Goal: Task Accomplishment & Management: Complete application form

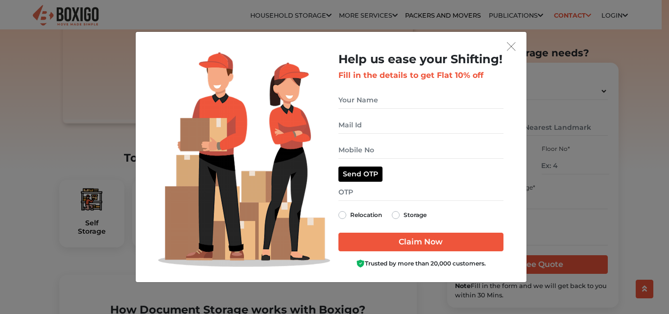
click at [512, 48] on img "get free quote dialog" at bounding box center [511, 46] width 9 height 9
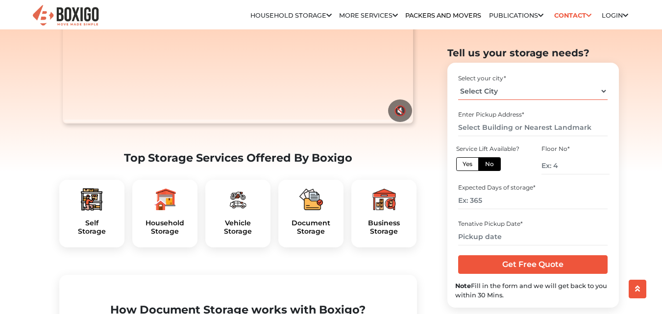
click at [598, 89] on select "Select City [GEOGRAPHIC_DATA] [GEOGRAPHIC_DATA] [GEOGRAPHIC_DATA] [GEOGRAPHIC_D…" at bounding box center [532, 90] width 149 height 17
select select "[GEOGRAPHIC_DATA]"
click at [458, 82] on select "Select City [GEOGRAPHIC_DATA] [GEOGRAPHIC_DATA] [GEOGRAPHIC_DATA] [GEOGRAPHIC_D…" at bounding box center [532, 90] width 149 height 17
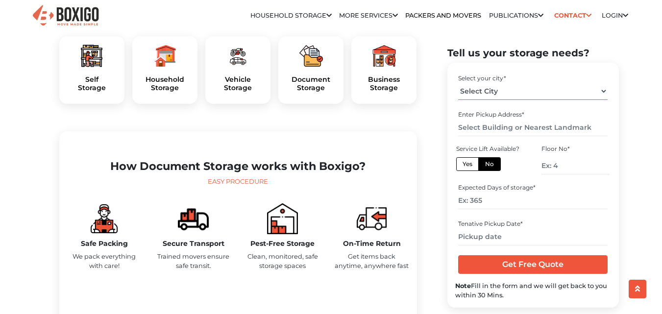
scroll to position [174, 0]
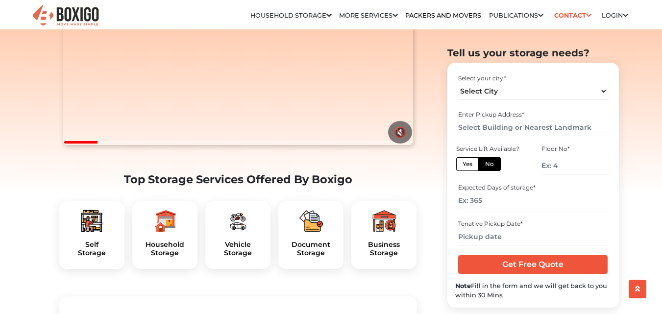
click at [322, 259] on div "Document Storage" at bounding box center [310, 235] width 65 height 68
click at [389, 233] on img at bounding box center [384, 221] width 24 height 24
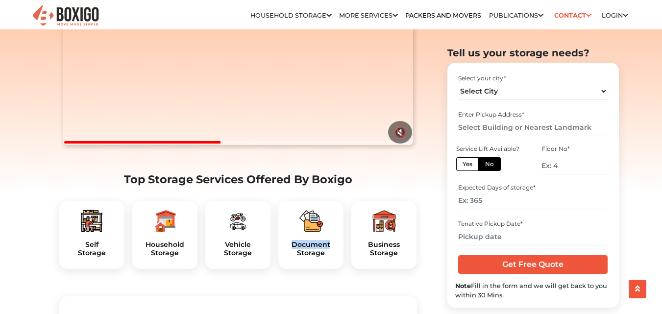
click at [389, 233] on img at bounding box center [384, 221] width 24 height 24
click at [386, 257] on h5 "Business Storage" at bounding box center [383, 248] width 49 height 17
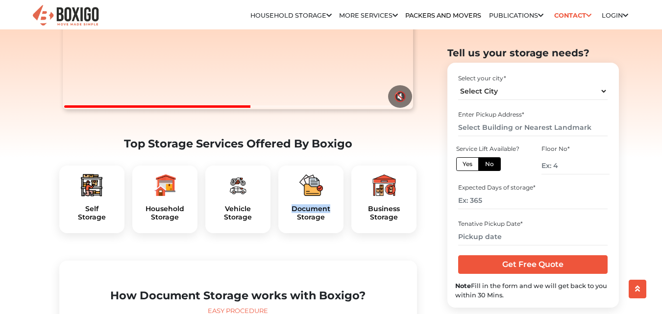
scroll to position [339, 0]
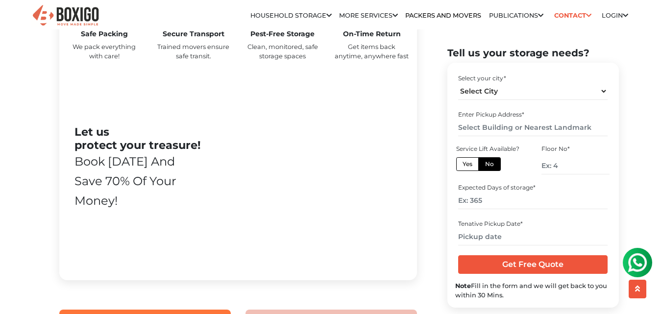
scroll to position [483, 0]
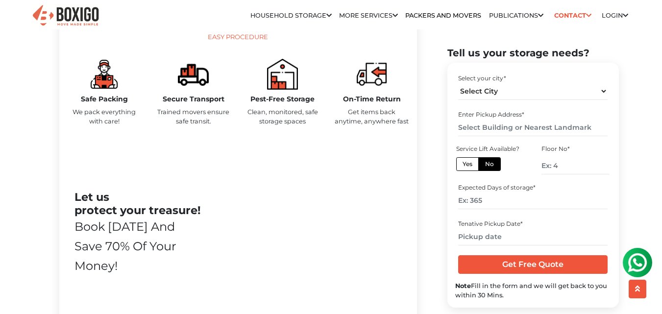
drag, startPoint x: 665, startPoint y: 18, endPoint x: 668, endPoint y: 50, distance: 32.9
click at [584, 92] on select "Select City Bangalore Bengaluru Bhopal Bhubaneswar Chennai Coimbatore Cuttack D…" at bounding box center [532, 90] width 149 height 17
select select "[GEOGRAPHIC_DATA]"
click at [458, 82] on select "Select City Bangalore Bengaluru Bhopal Bhubaneswar Chennai Coimbatore Cuttack D…" at bounding box center [532, 90] width 149 height 17
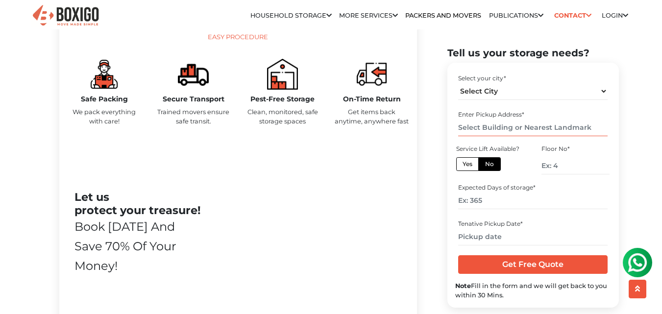
click at [559, 134] on input "text" at bounding box center [532, 126] width 149 height 17
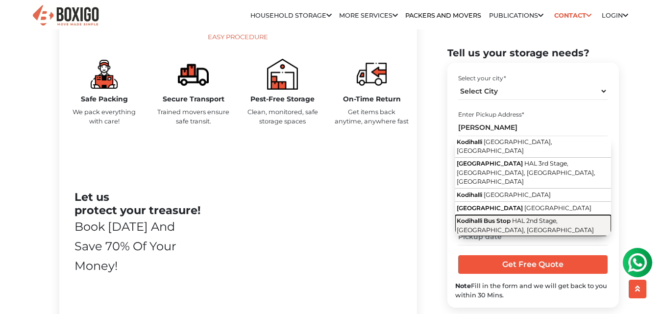
click at [535, 217] on span "HAL 2nd Stage, Kodihalli, Karnataka" at bounding box center [524, 225] width 137 height 17
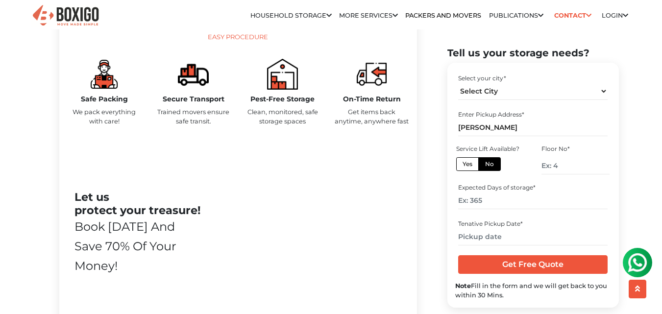
type input "Kodihalli Bus Stop, HAL 2nd Stage, Kodihalli, Karnataka"
click at [490, 166] on label "No" at bounding box center [489, 164] width 23 height 14
click at [490, 166] on input "No" at bounding box center [488, 162] width 6 height 6
click at [471, 166] on label "Yes" at bounding box center [467, 164] width 23 height 14
click at [469, 166] on input "Yes" at bounding box center [465, 162] width 6 height 6
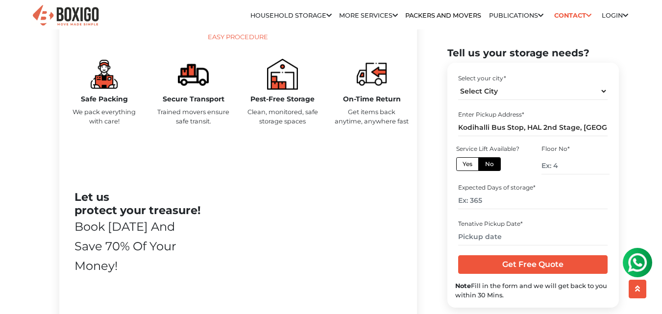
radio input "true"
click at [488, 165] on label "No" at bounding box center [489, 164] width 23 height 14
click at [488, 165] on input "No" at bounding box center [488, 162] width 6 height 6
radio input "true"
click at [564, 164] on input "number" at bounding box center [575, 165] width 68 height 17
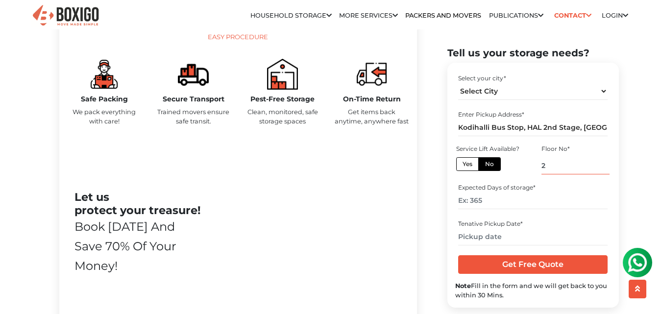
type input "2"
click at [528, 199] on input "number" at bounding box center [532, 200] width 149 height 17
type input "365"
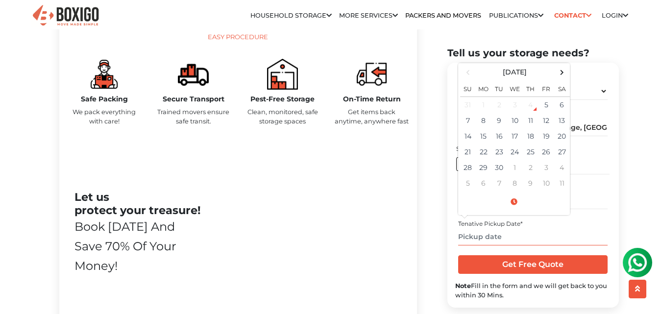
click at [505, 239] on input "text" at bounding box center [532, 236] width 149 height 17
click at [514, 135] on td "17" at bounding box center [515, 136] width 16 height 16
type input "09/17/2025 12:00 AM"
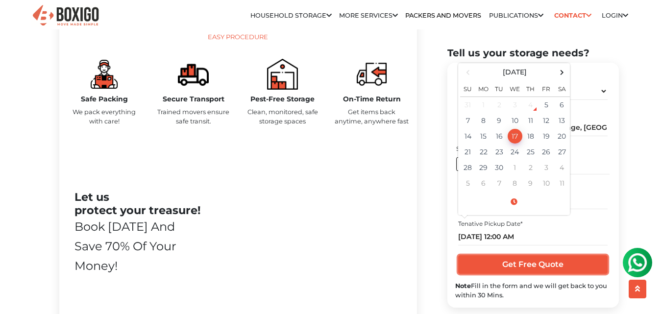
click at [539, 261] on input "Get Free Quote" at bounding box center [532, 264] width 149 height 19
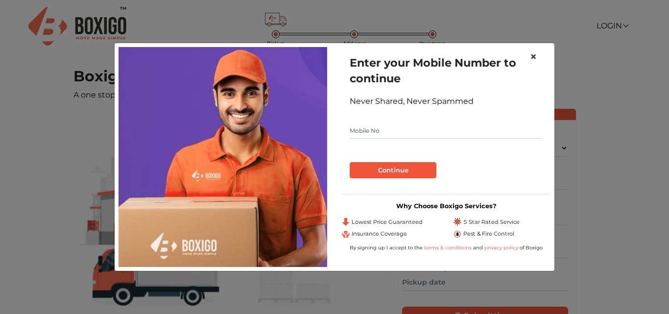
click at [532, 53] on span "×" at bounding box center [533, 56] width 7 height 14
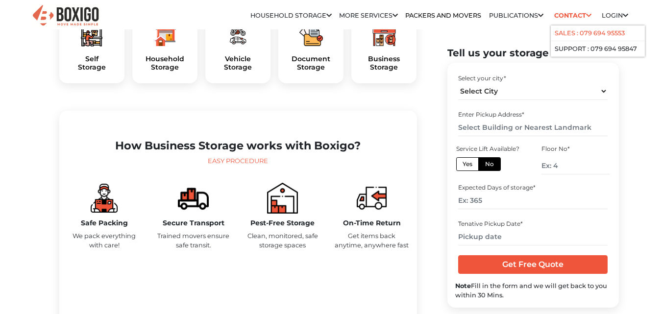
click at [577, 31] on link "Sales : 079 694 95553" at bounding box center [589, 32] width 70 height 7
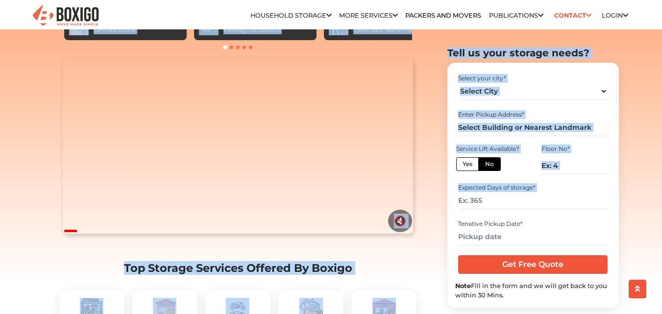
drag, startPoint x: 661, startPoint y: 16, endPoint x: 667, endPoint y: 120, distance: 104.0
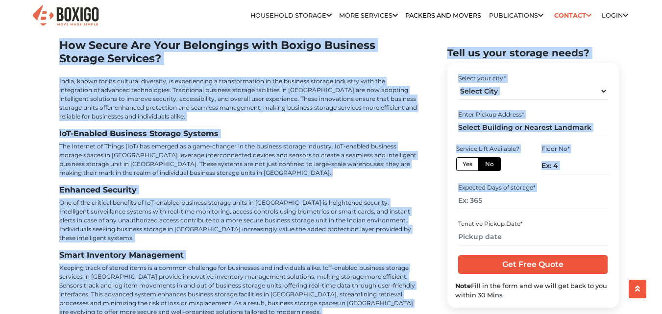
scroll to position [3759, 0]
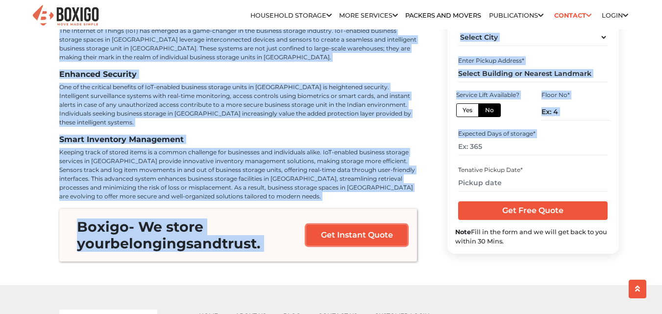
click at [362, 225] on link "Get Instant Quote" at bounding box center [356, 235] width 101 height 21
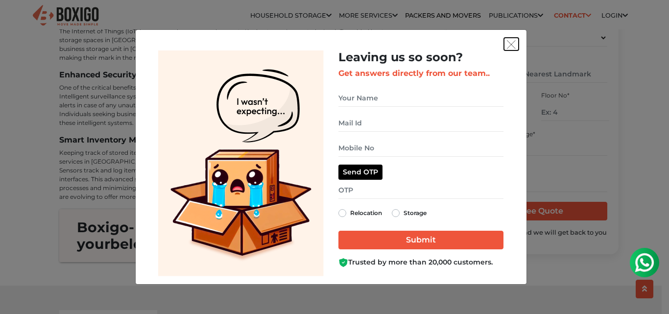
click at [513, 48] on img "get free quote dialog" at bounding box center [511, 44] width 9 height 9
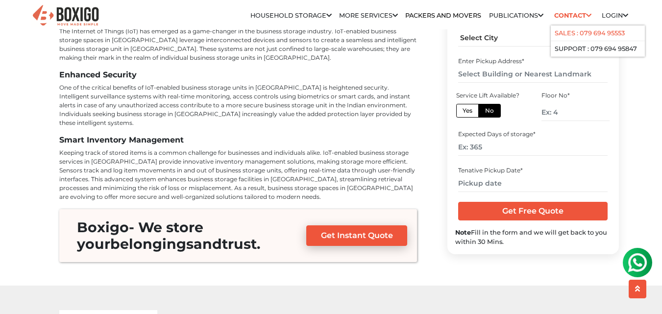
click at [575, 35] on link "Sales : 079 694 95553" at bounding box center [589, 32] width 70 height 7
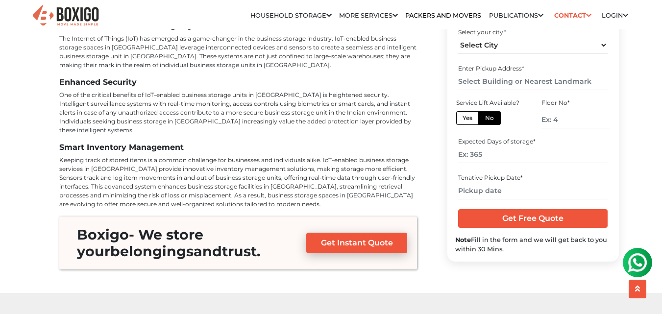
scroll to position [3758, 0]
